Goal: Task Accomplishment & Management: Use online tool/utility

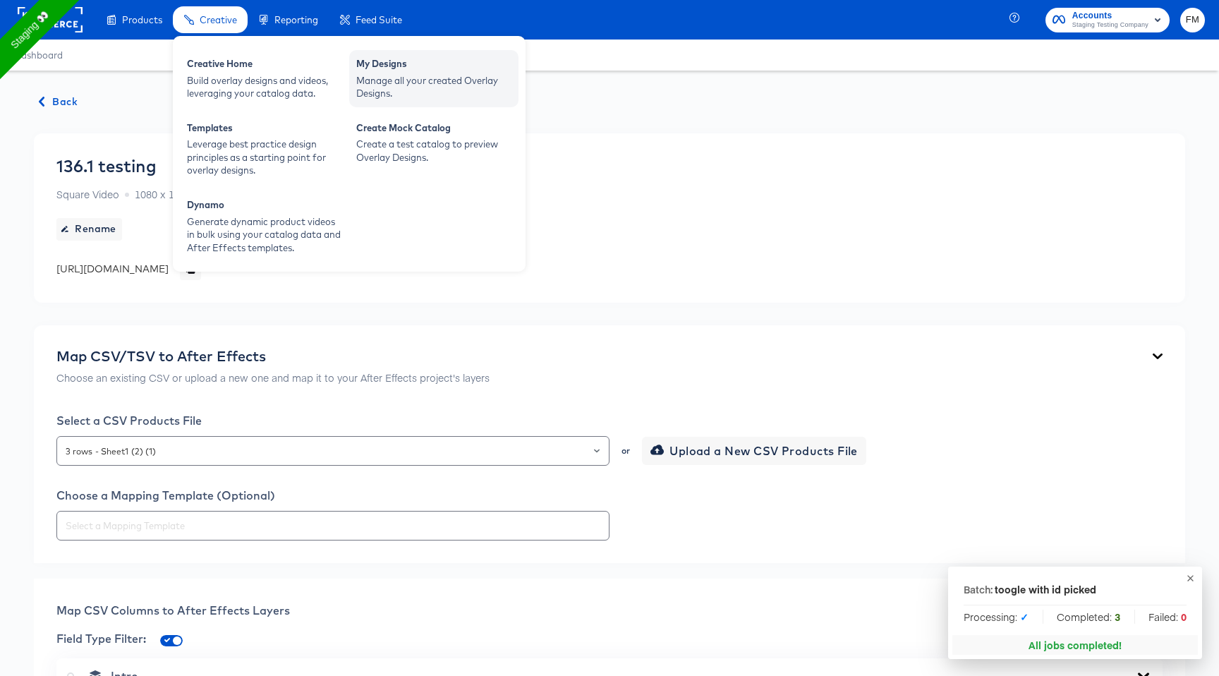
click at [376, 89] on div "Manage all your created Overlay Designs." at bounding box center [433, 87] width 155 height 26
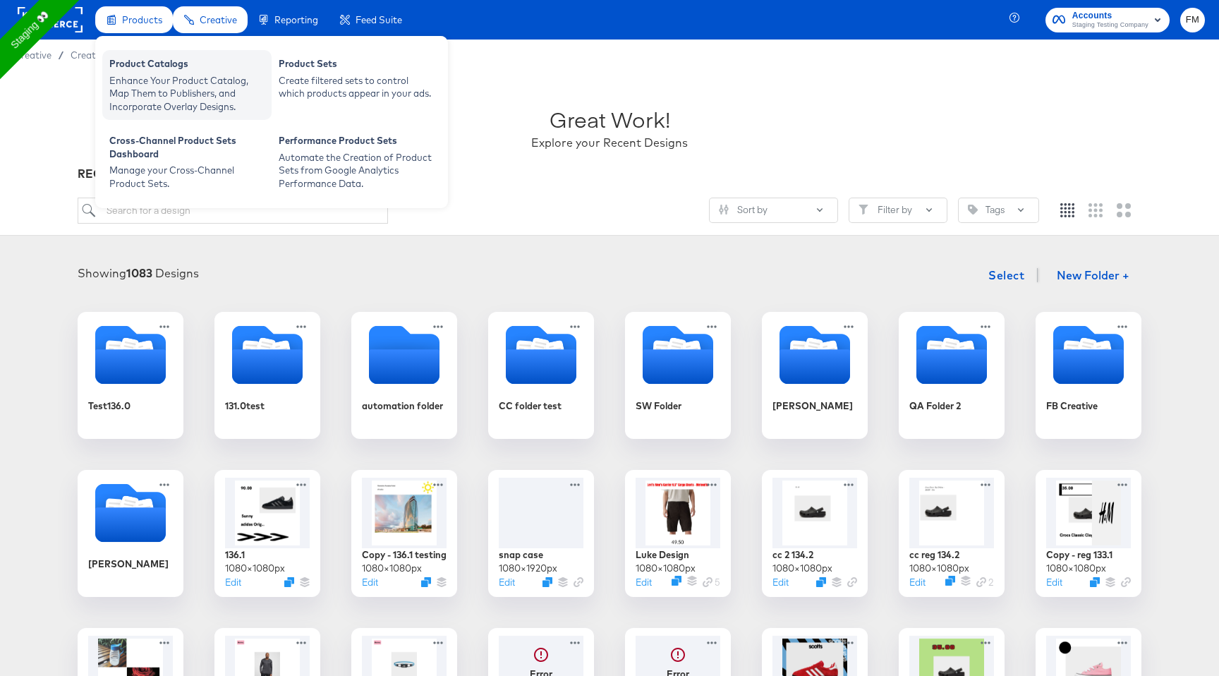
click at [166, 92] on div "Enhance Your Product Catalog, Map Them to Publishers, and Incorporate Overlay D…" at bounding box center [186, 93] width 155 height 39
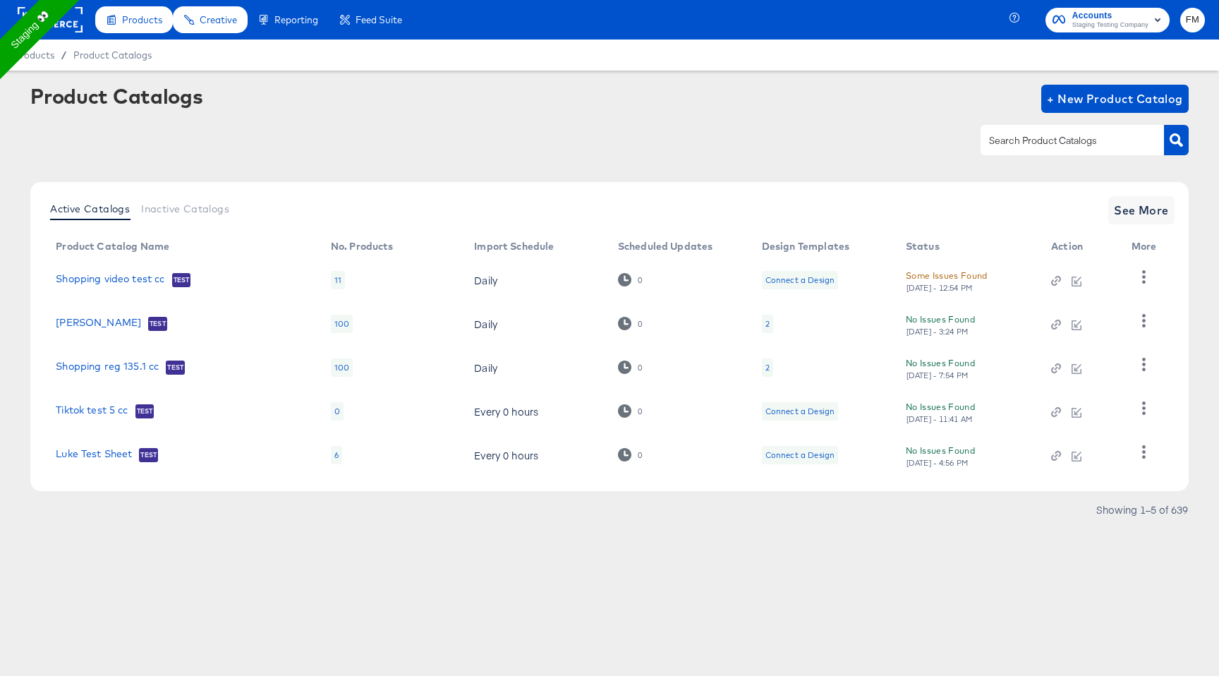
click at [769, 363] on div "2" at bounding box center [767, 367] width 11 height 18
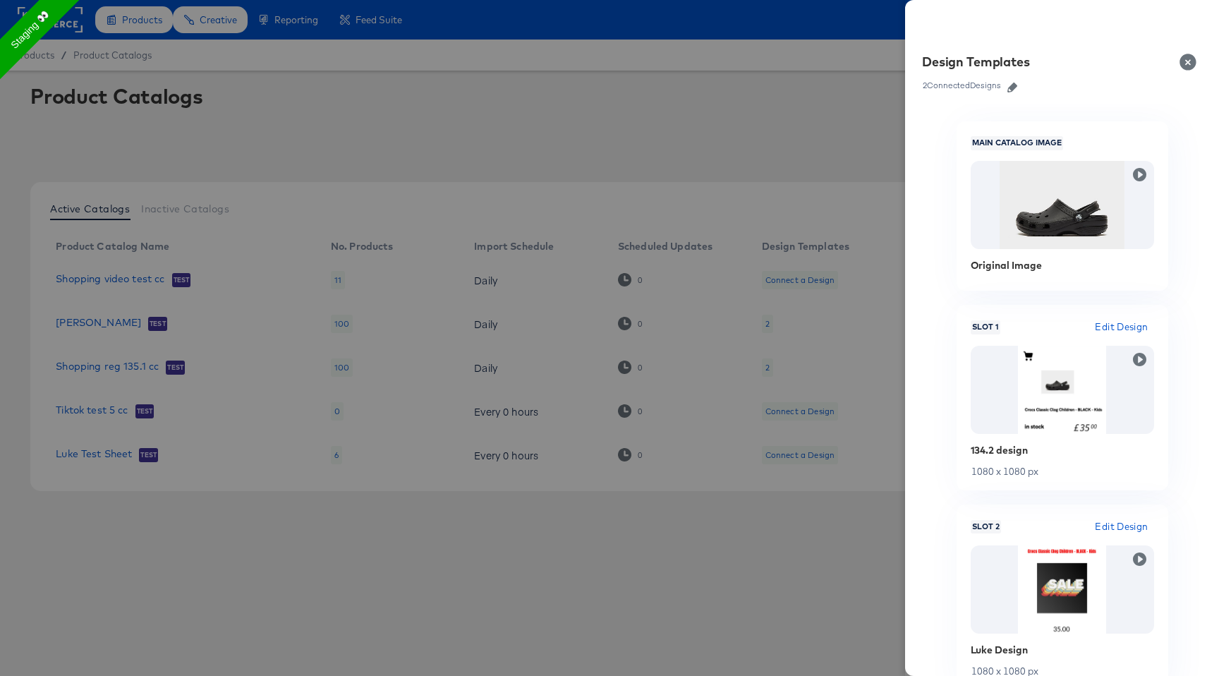
click at [1011, 86] on icon "button" at bounding box center [1012, 88] width 10 height 10
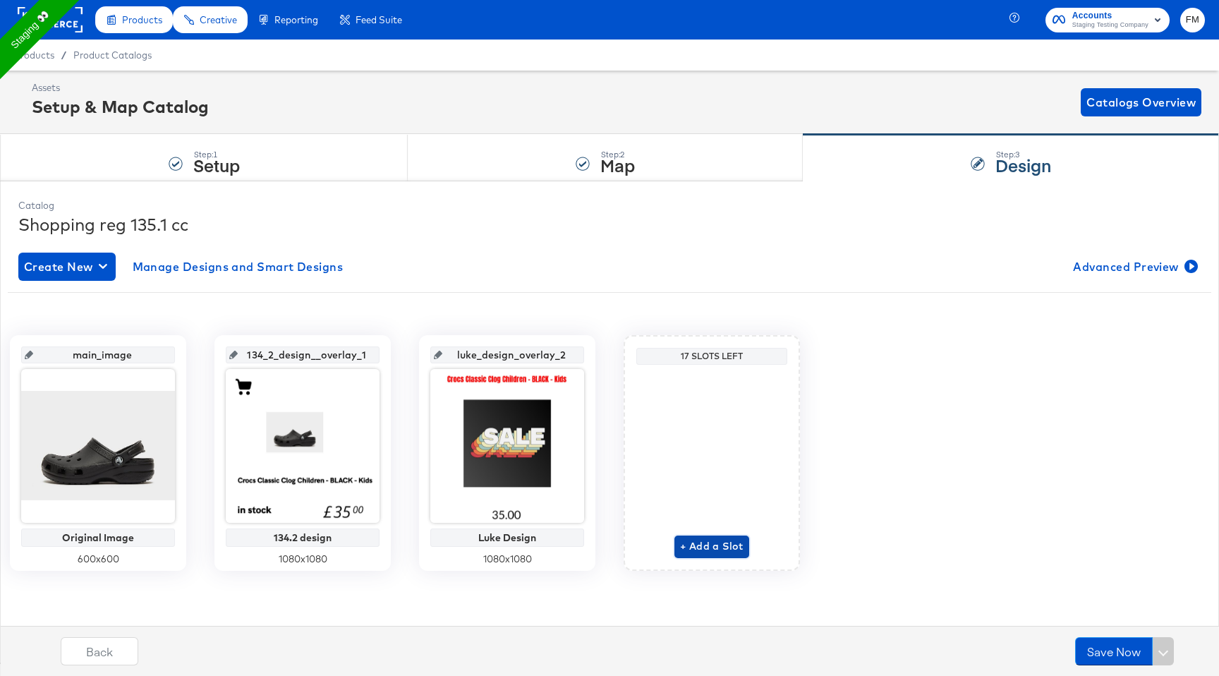
click at [689, 547] on span "+ Add a Slot" at bounding box center [711, 546] width 63 height 18
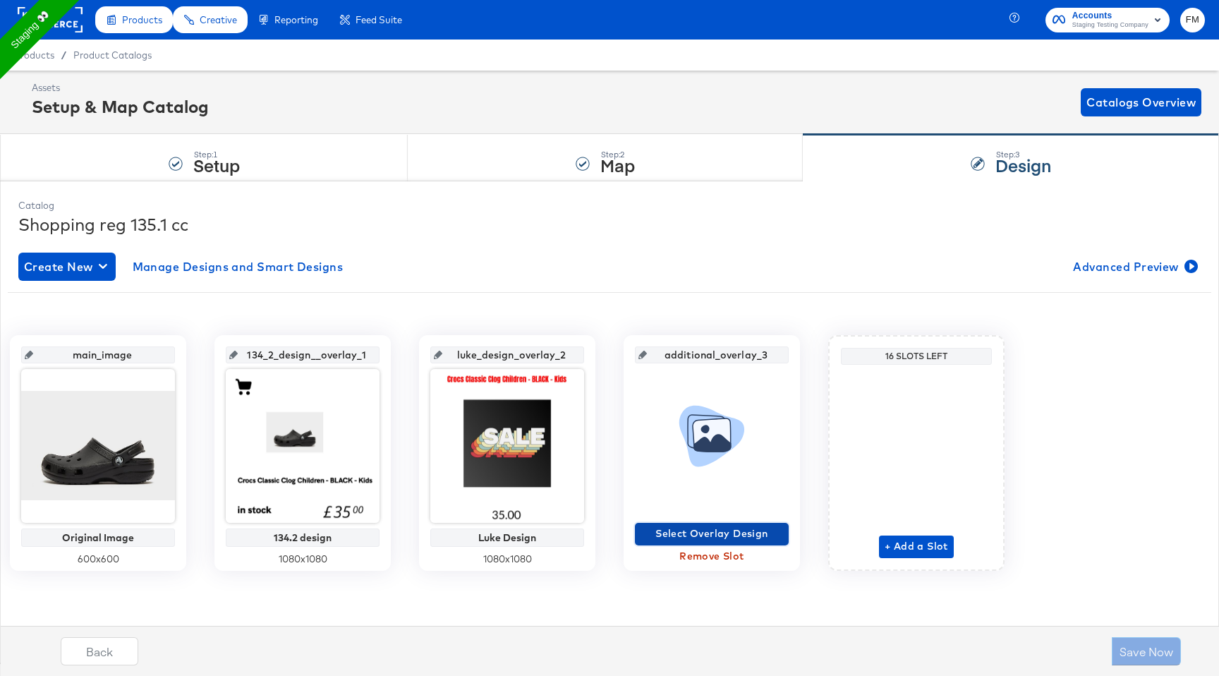
click at [758, 529] on span "Select Overlay Design" at bounding box center [711, 534] width 142 height 18
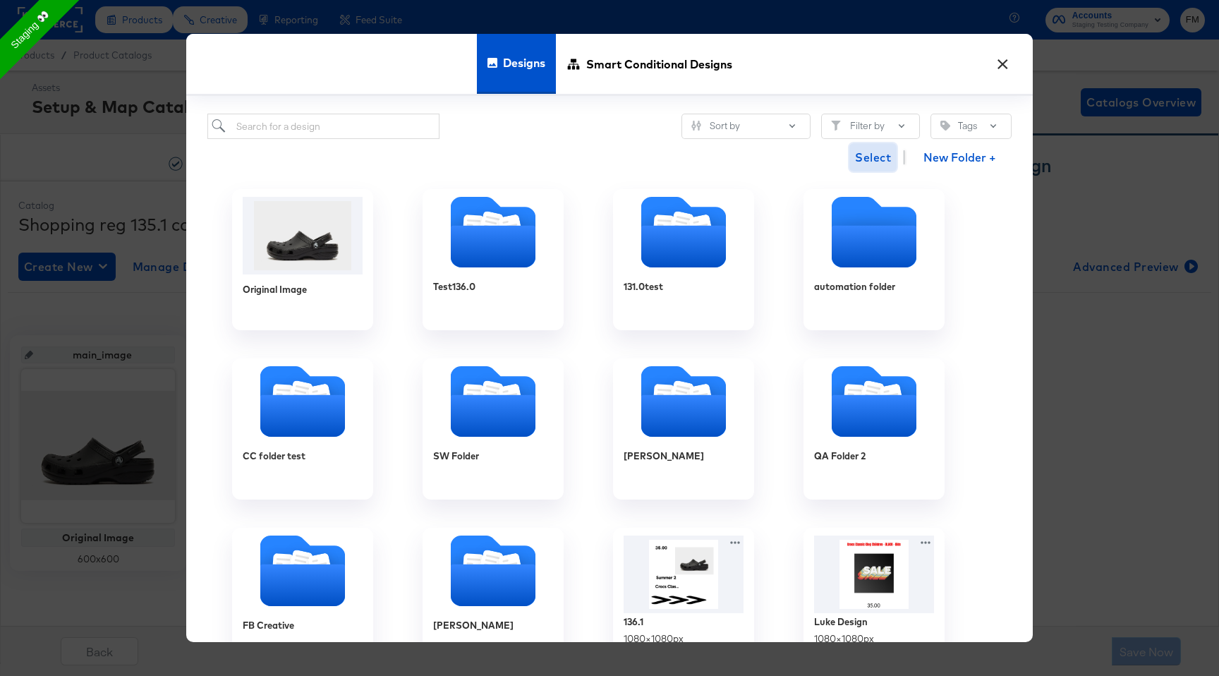
click at [874, 154] on span "Select" at bounding box center [873, 157] width 36 height 20
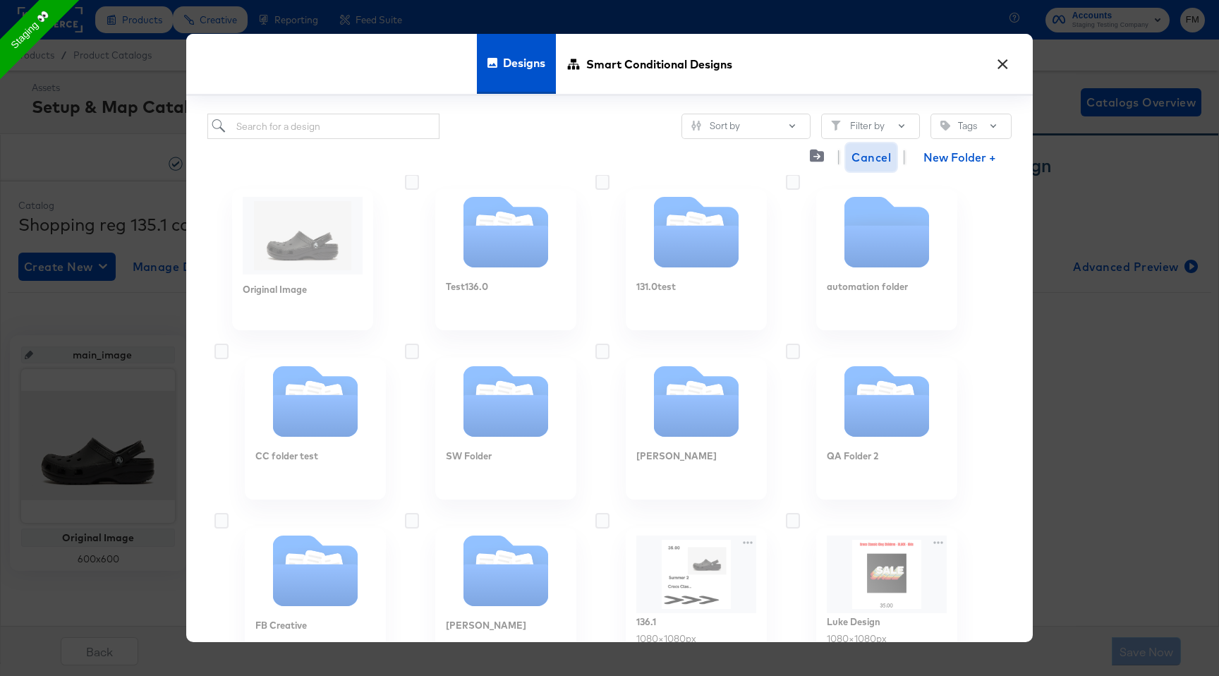
scroll to position [753, 0]
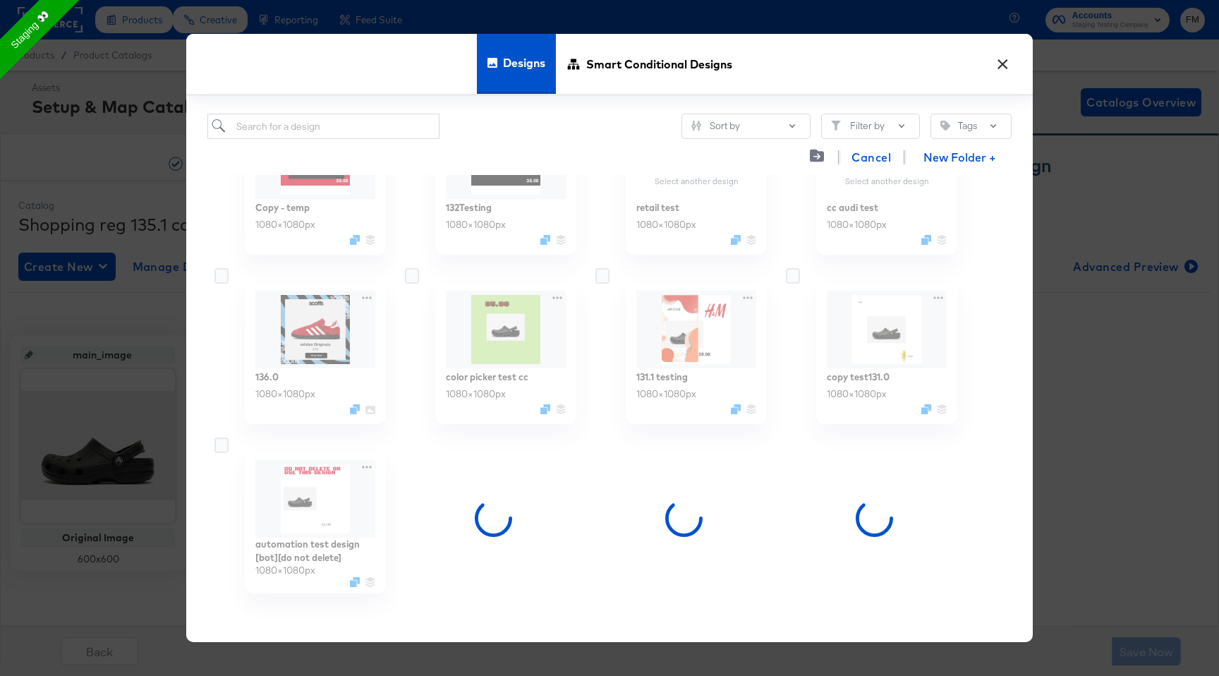
click at [800, 279] on label at bounding box center [798, 276] width 14 height 14
click at [0, 0] on input "checkbox" at bounding box center [0, 0] width 0 height 0
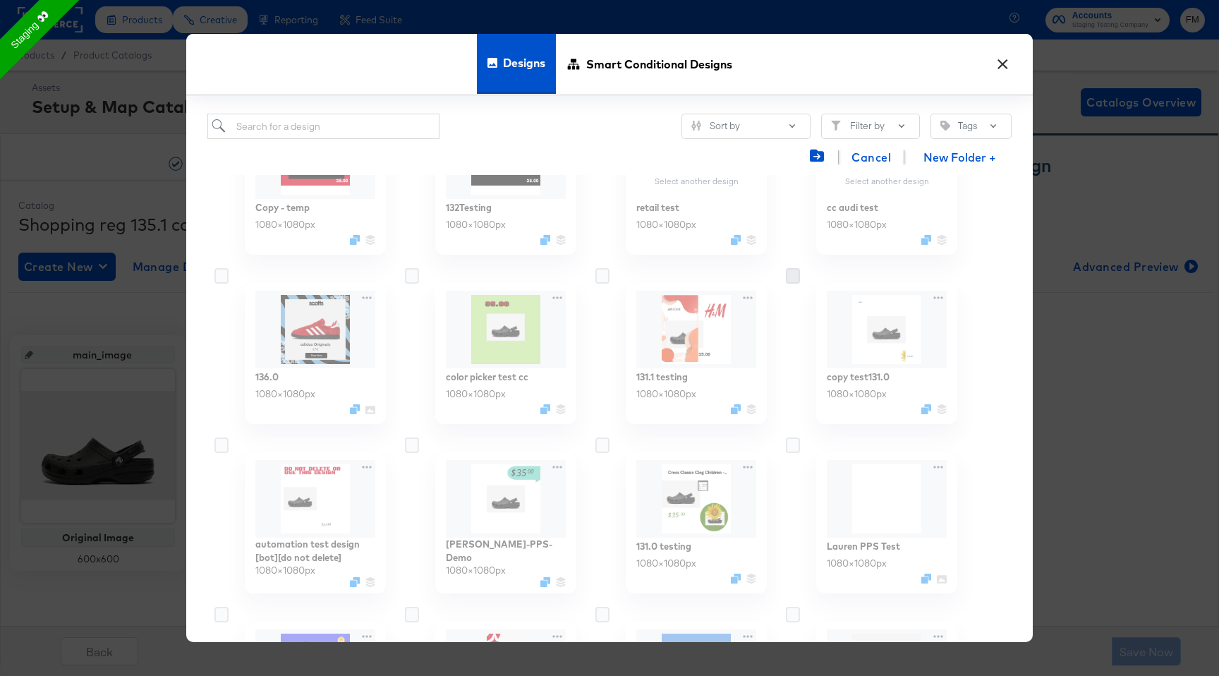
click at [793, 276] on icon at bounding box center [793, 276] width 14 height 16
click at [0, 0] on input "checkbox" at bounding box center [0, 0] width 0 height 0
click at [793, 276] on icon at bounding box center [793, 276] width 14 height 16
click at [0, 0] on input "checkbox" at bounding box center [0, 0] width 0 height 0
click at [793, 276] on icon at bounding box center [793, 276] width 14 height 16
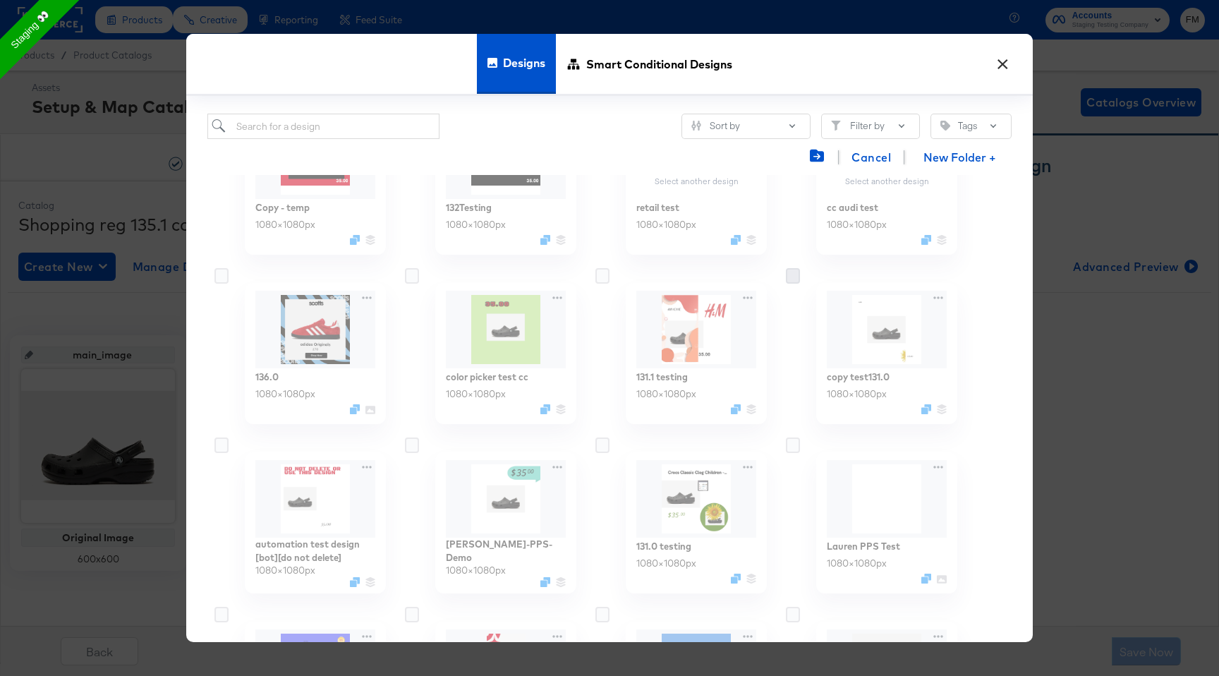
click at [0, 0] on input "checkbox" at bounding box center [0, 0] width 0 height 0
